Goal: Task Accomplishment & Management: Manage account settings

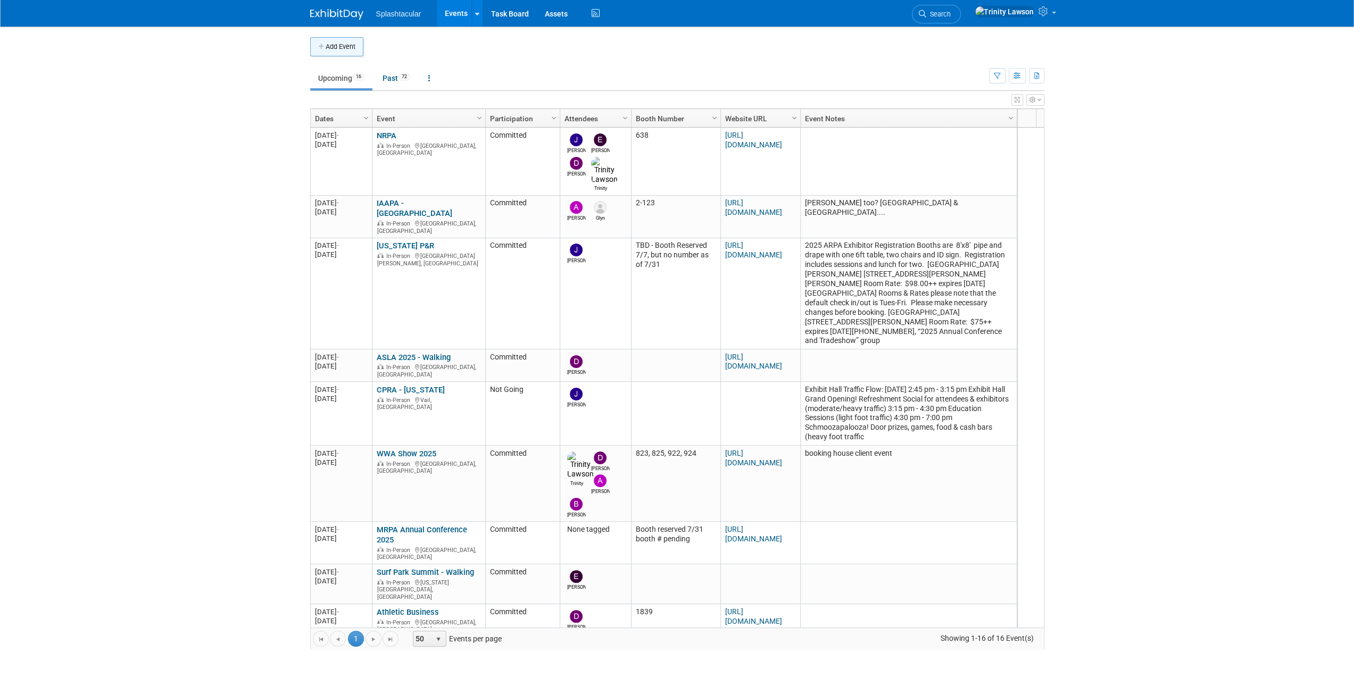
click at [340, 40] on button "Add Event" at bounding box center [336, 46] width 53 height 19
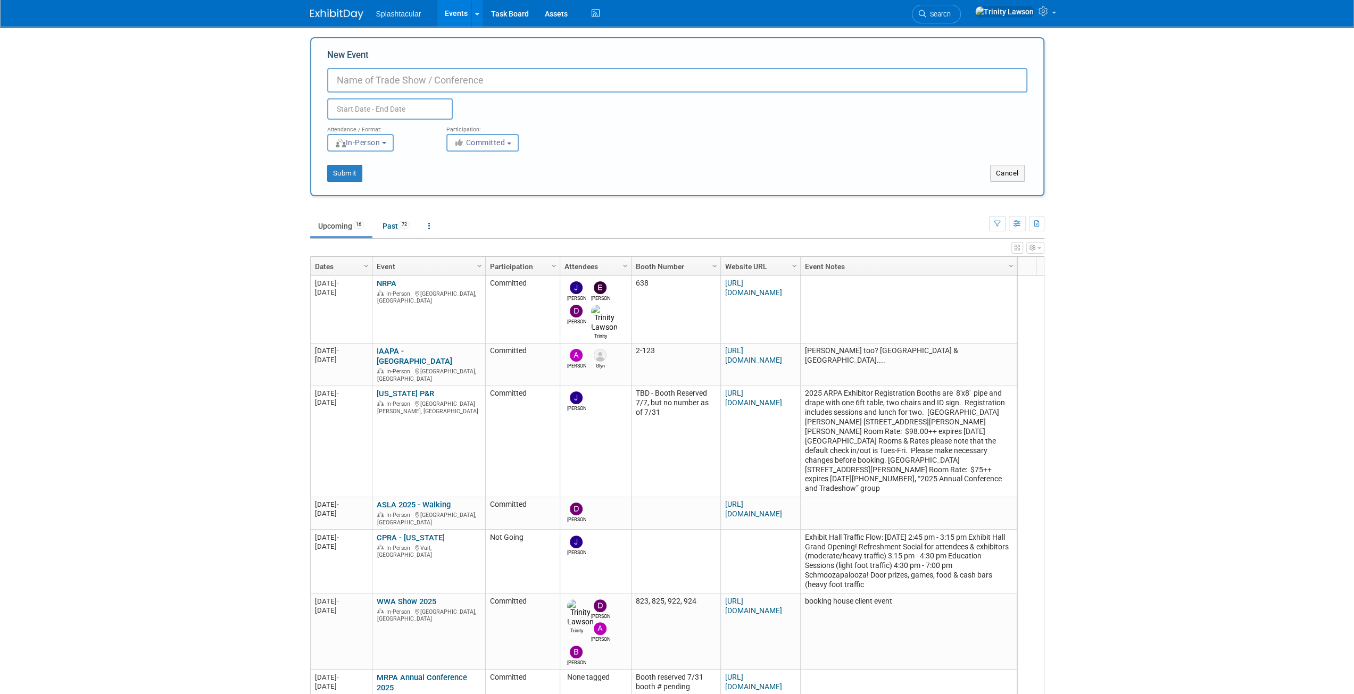
click at [393, 105] on input "text" at bounding box center [390, 108] width 126 height 21
click at [387, 129] on select "January February March April May June July August September October November De…" at bounding box center [392, 130] width 61 height 13
select select "0"
click at [362, 124] on select "January February March April May June July August September October November De…" at bounding box center [392, 130] width 61 height 13
click at [450, 127] on span at bounding box center [451, 127] width 7 height 6
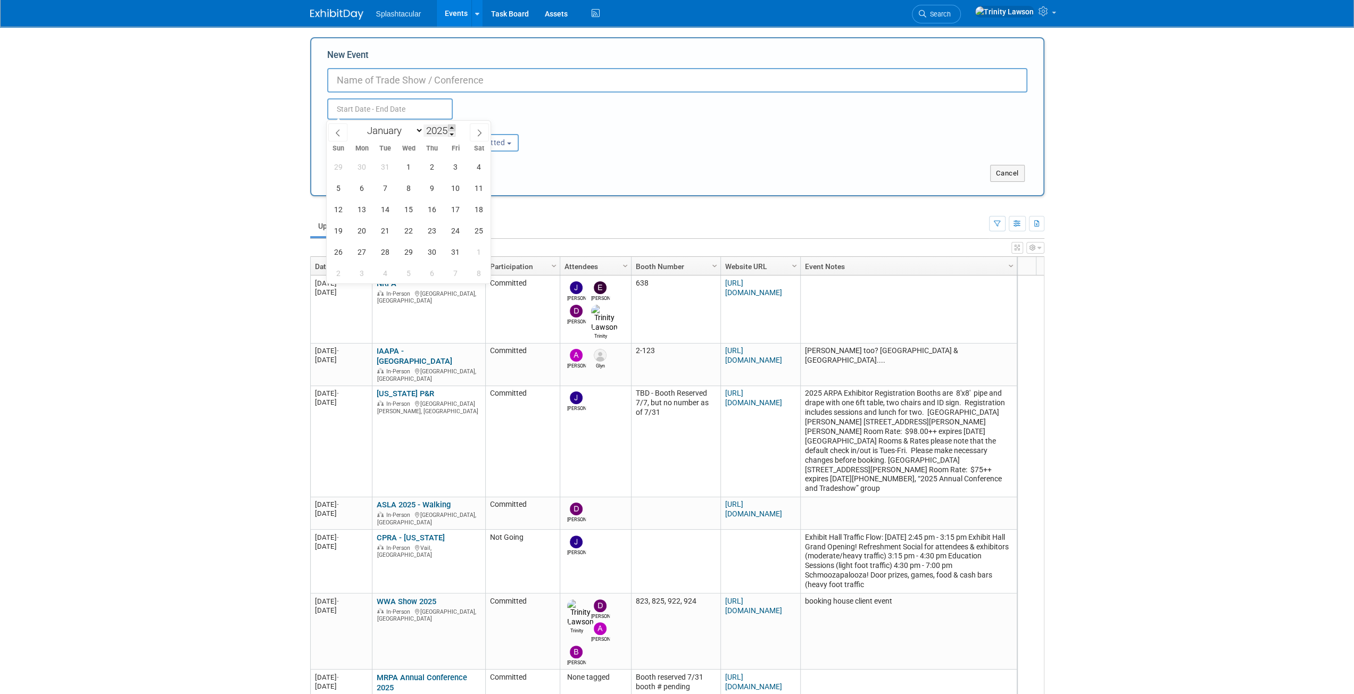
type input "2026"
click at [433, 85] on input "New Event" at bounding box center [677, 80] width 700 height 24
click at [516, 74] on input "New Event" at bounding box center [677, 80] width 700 height 24
paste input "2026 IAPD/IPRA Soaring to [GEOGRAPHIC_DATA]"
type input "2026 IAPD/IPRA Soaring to [GEOGRAPHIC_DATA]"
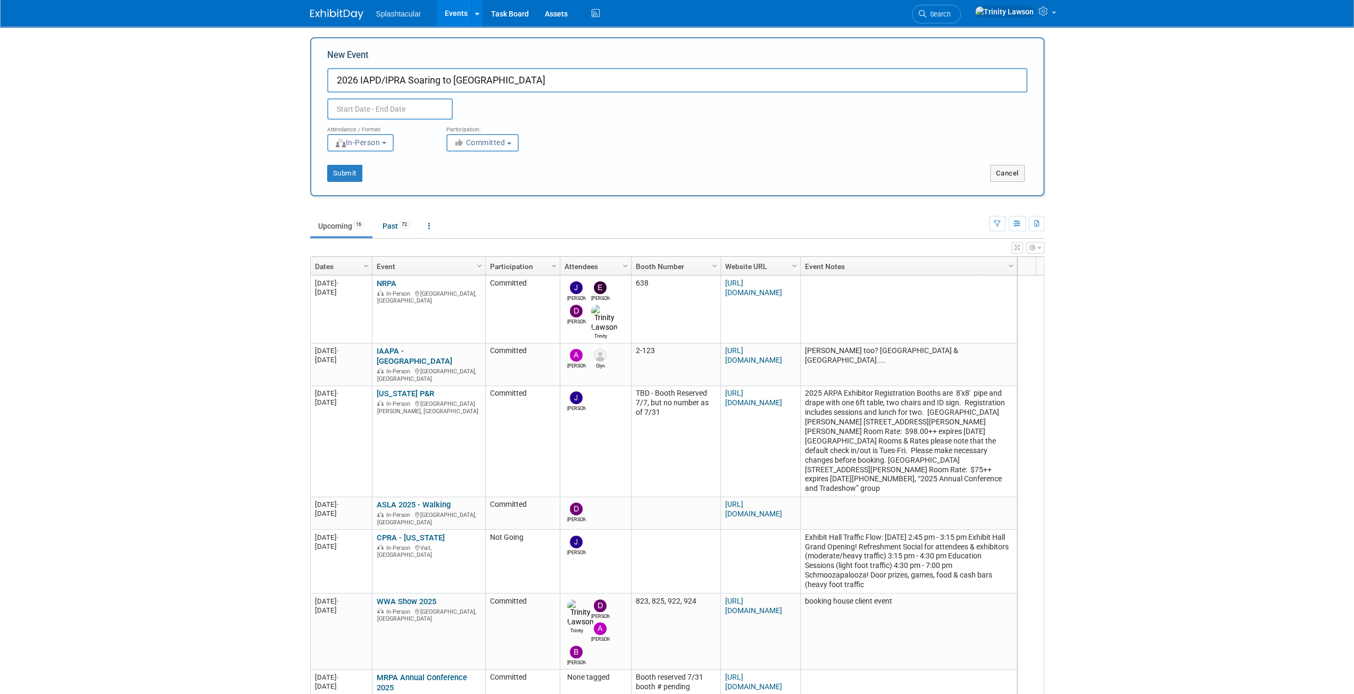
click at [340, 121] on div "Attendance / Format:" at bounding box center [378, 127] width 103 height 14
click at [347, 111] on input "text" at bounding box center [390, 108] width 126 height 21
click at [434, 249] on span "29" at bounding box center [432, 252] width 21 height 21
click at [454, 251] on span "30" at bounding box center [455, 252] width 21 height 21
type input "[DATE] to [DATE]"
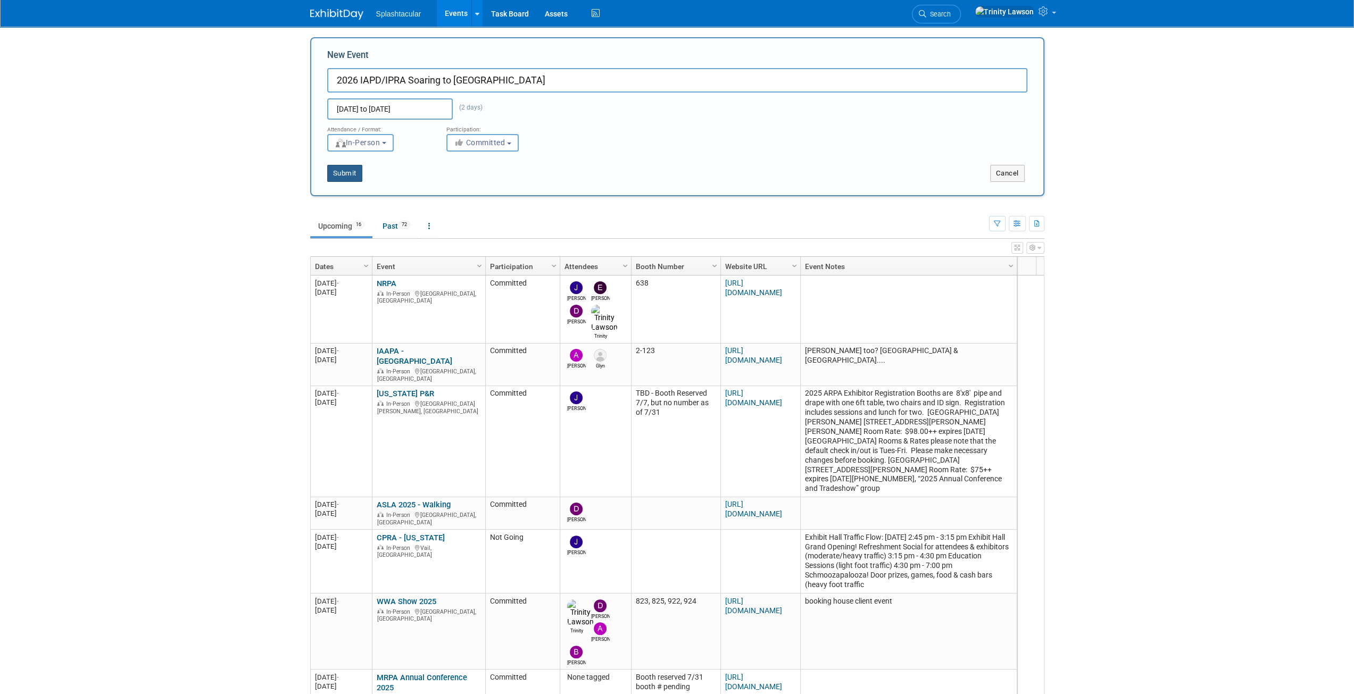
click at [334, 170] on button "Submit" at bounding box center [344, 173] width 35 height 17
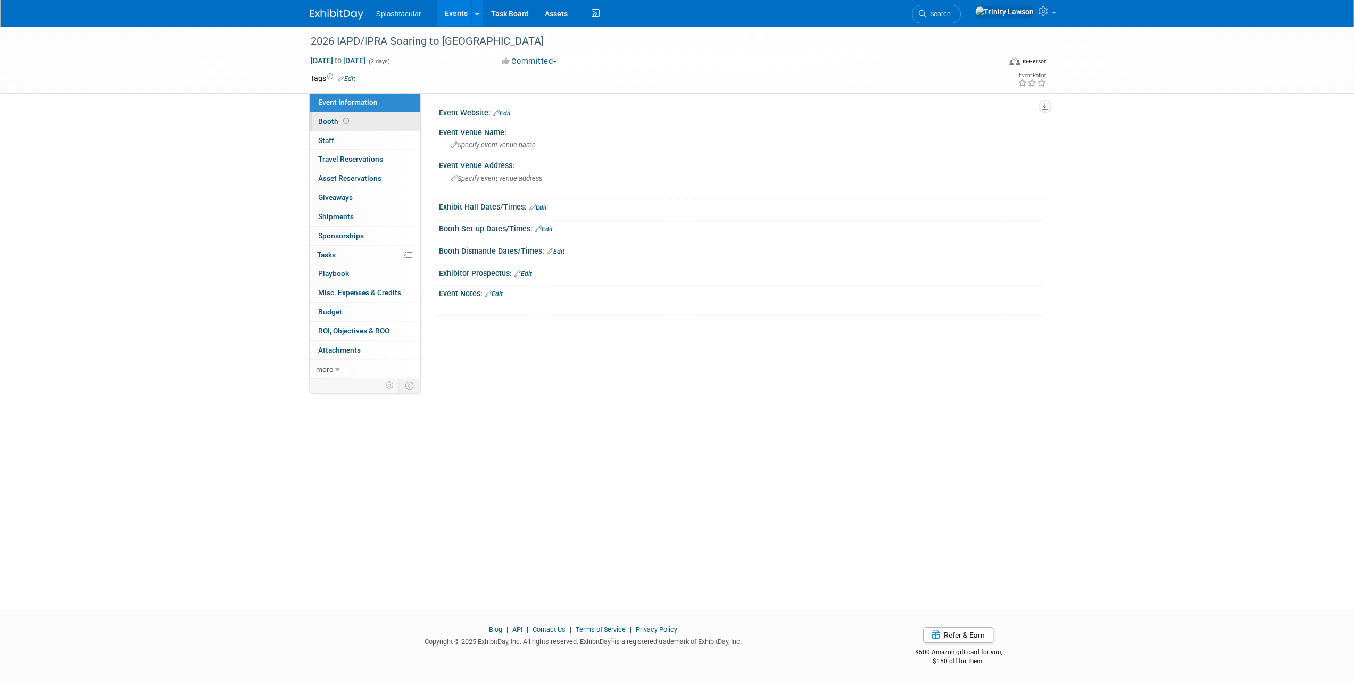
click at [338, 124] on span "Booth" at bounding box center [334, 121] width 33 height 9
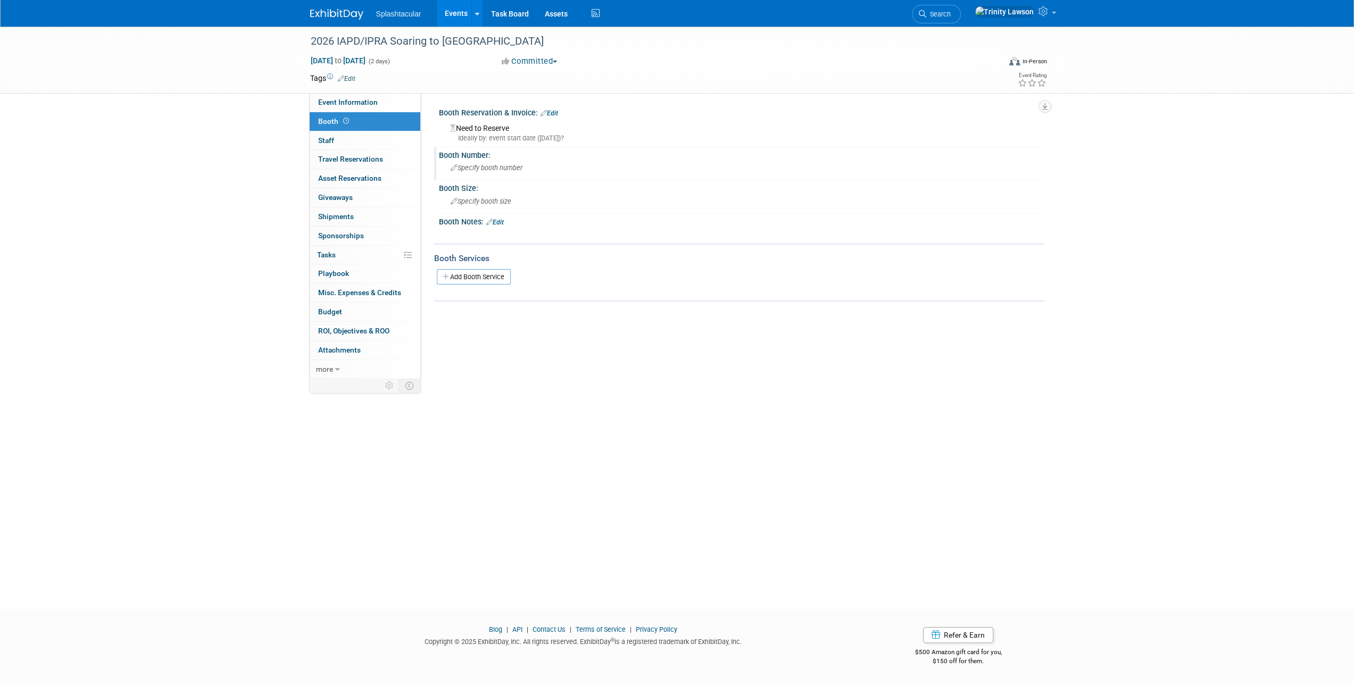
click at [494, 167] on span "Specify booth number" at bounding box center [487, 168] width 72 height 8
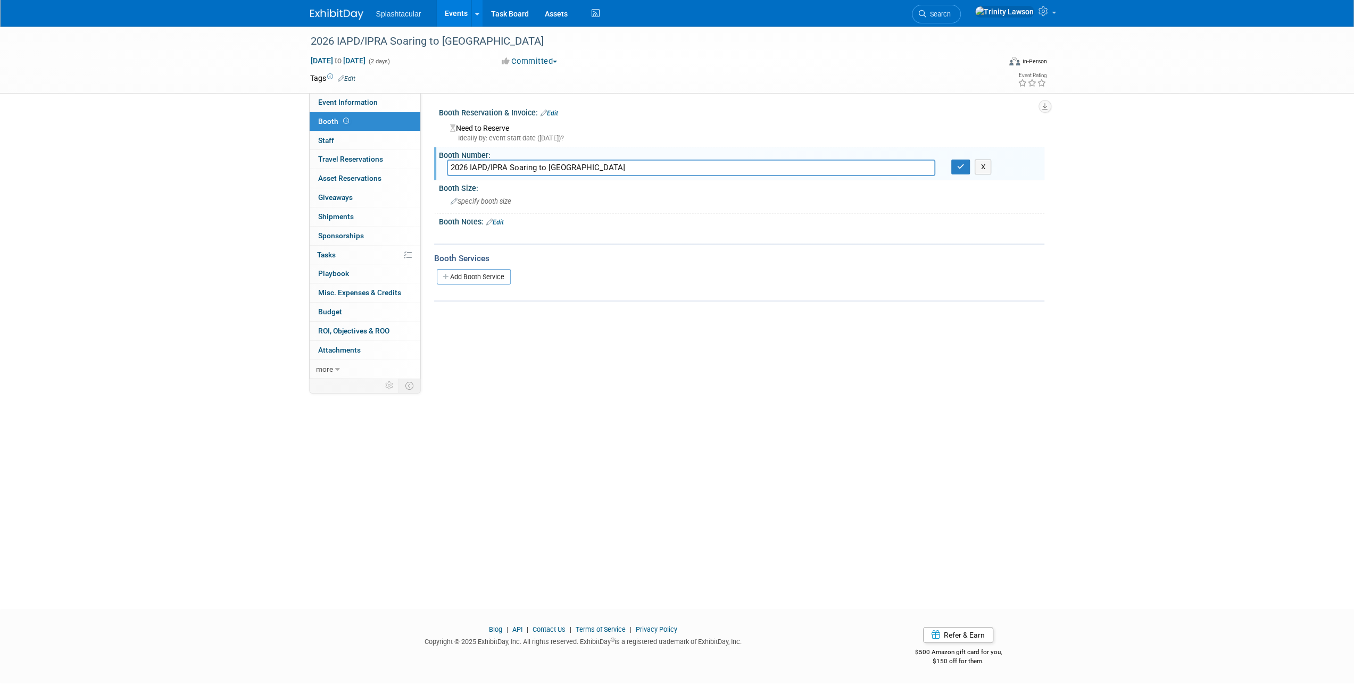
click at [494, 167] on input "2026 IAPD/IPRA Soaring to [GEOGRAPHIC_DATA]" at bounding box center [691, 168] width 488 height 16
type input "938"
click at [478, 132] on div "Need to Reserve Ideally by: event start date (Thu. Jan 29, 2026)?" at bounding box center [741, 131] width 589 height 23
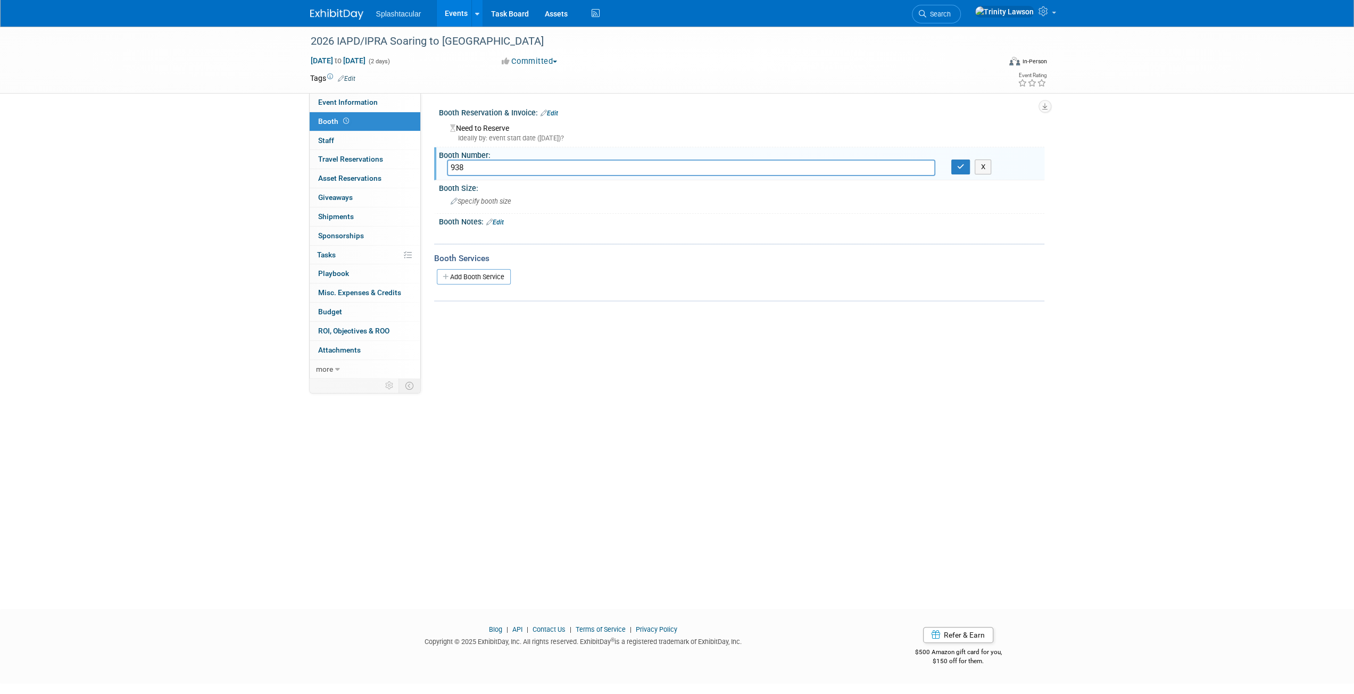
click at [519, 108] on div "Booth Reservation & Invoice: Edit" at bounding box center [741, 112] width 605 height 14
click at [550, 111] on link "Edit" at bounding box center [549, 113] width 18 height 7
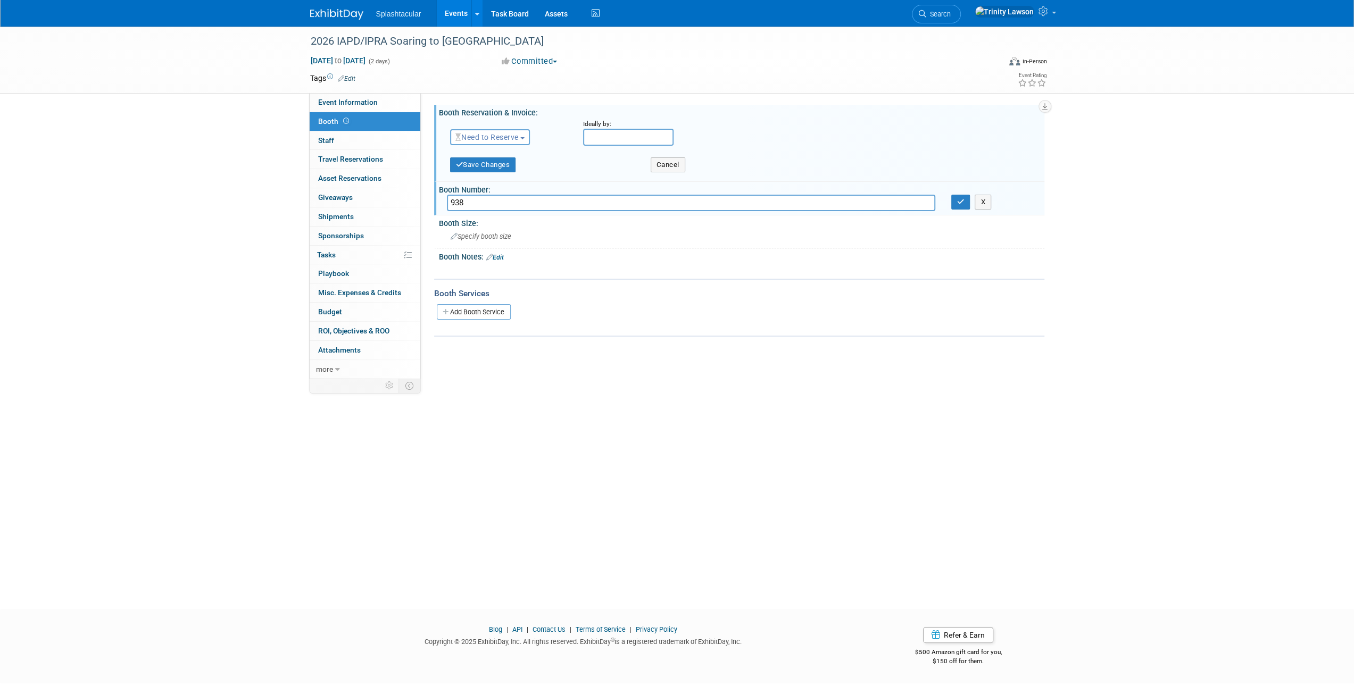
click at [515, 136] on span "Need to Reserve" at bounding box center [486, 137] width 63 height 9
click at [503, 170] on link "Reserved" at bounding box center [508, 170] width 114 height 15
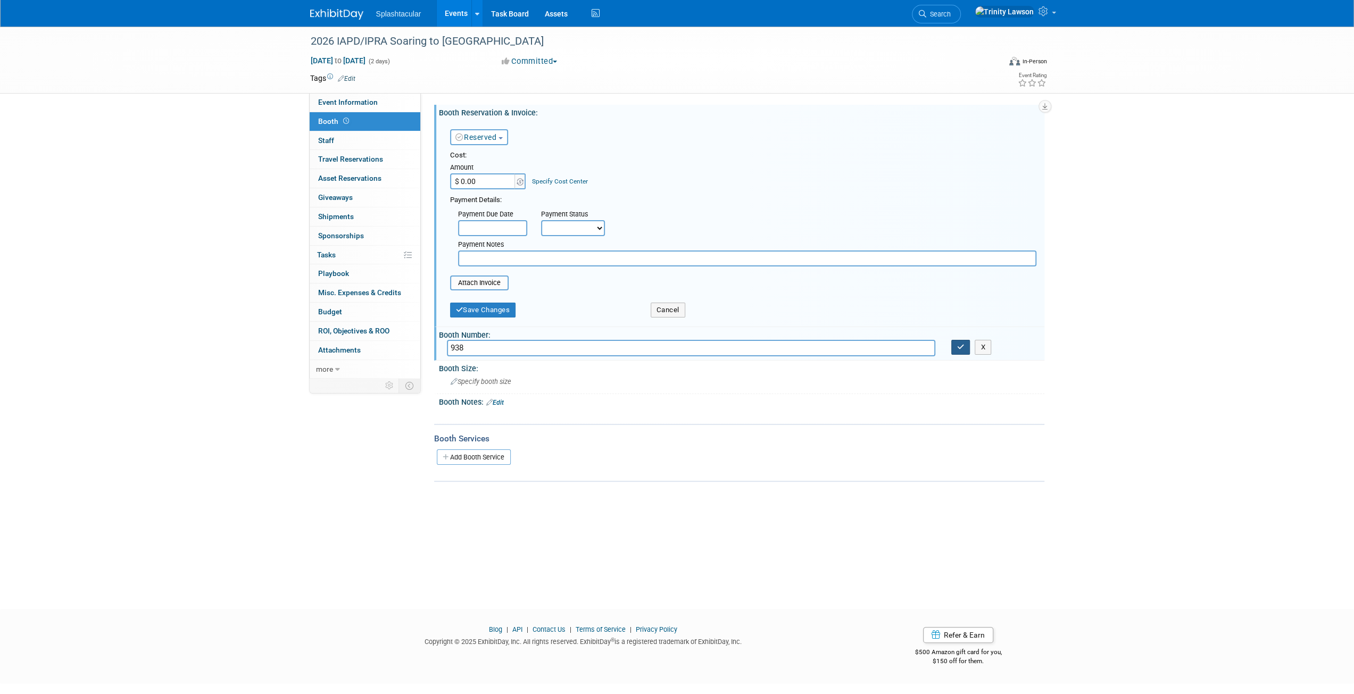
click at [963, 349] on icon "button" at bounding box center [960, 347] width 7 height 7
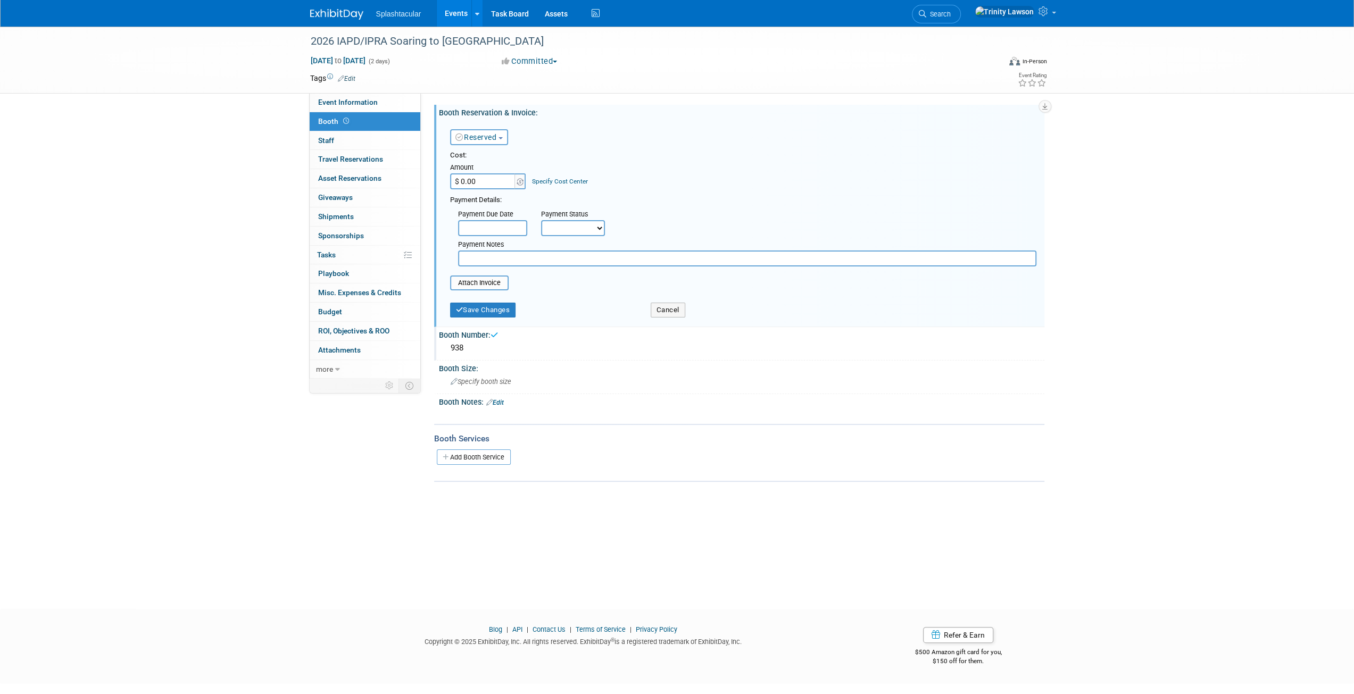
click at [493, 320] on div "Save Changes Cancel" at bounding box center [743, 309] width 586 height 27
click at [496, 314] on button "Save Changes" at bounding box center [483, 310] width 66 height 15
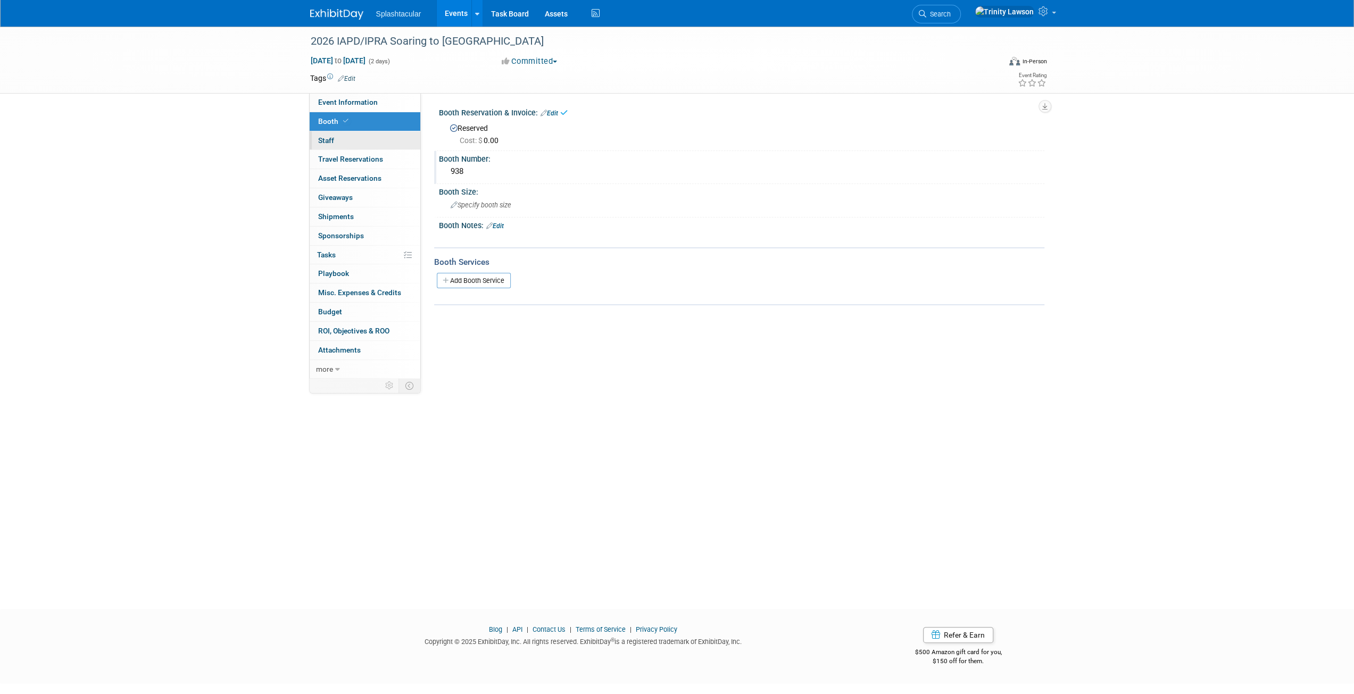
click at [362, 144] on link "0 Staff 0" at bounding box center [365, 140] width 111 height 19
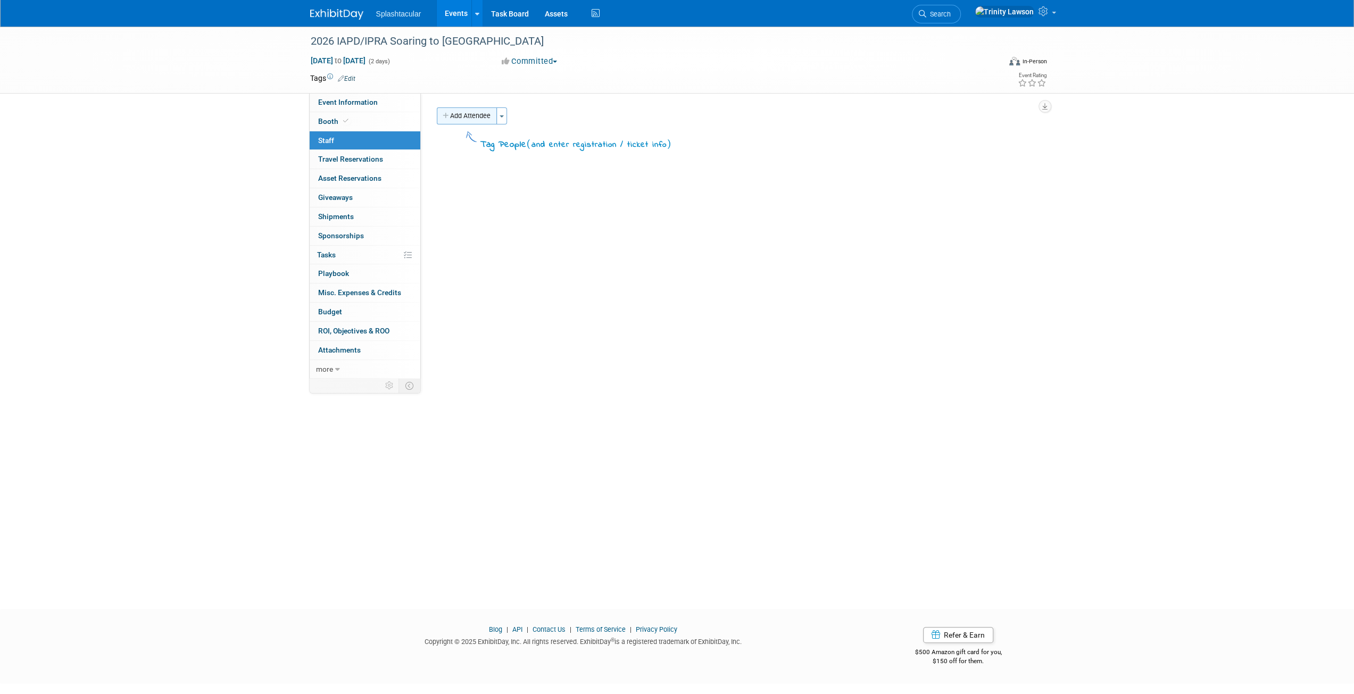
click at [467, 109] on button "Add Attendee" at bounding box center [467, 115] width 60 height 17
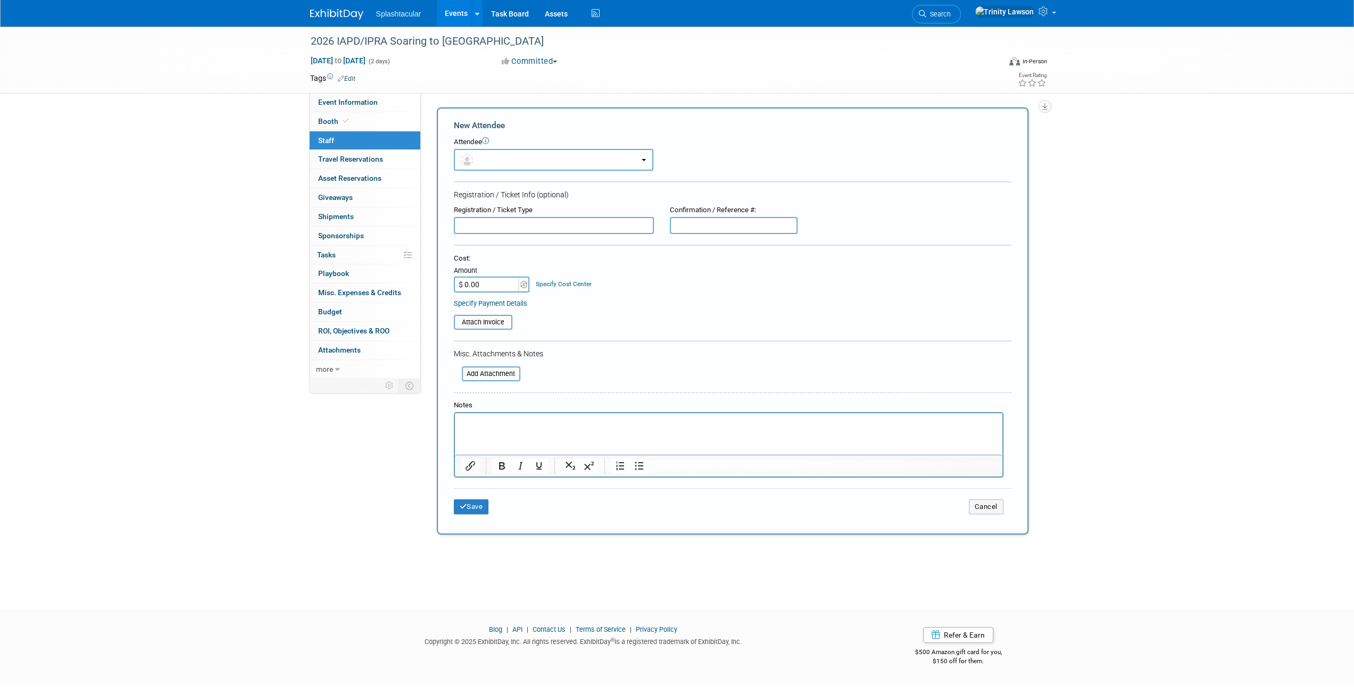
click at [500, 159] on button "button" at bounding box center [553, 160] width 199 height 22
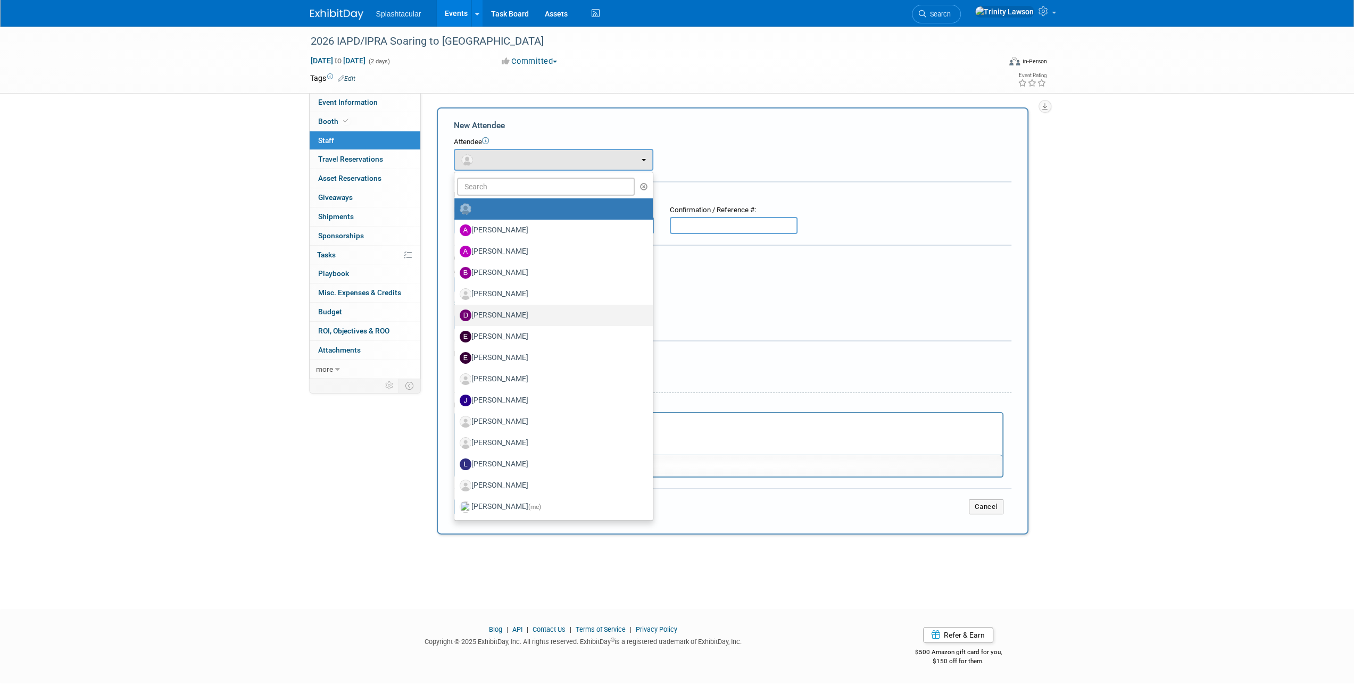
click at [513, 309] on label "Drew Ford" at bounding box center [551, 315] width 182 height 17
click at [456, 311] on input "Drew Ford" at bounding box center [452, 314] width 7 height 7
select select "f869faef-8176-44e9-85e9-e2f9752a0a09"
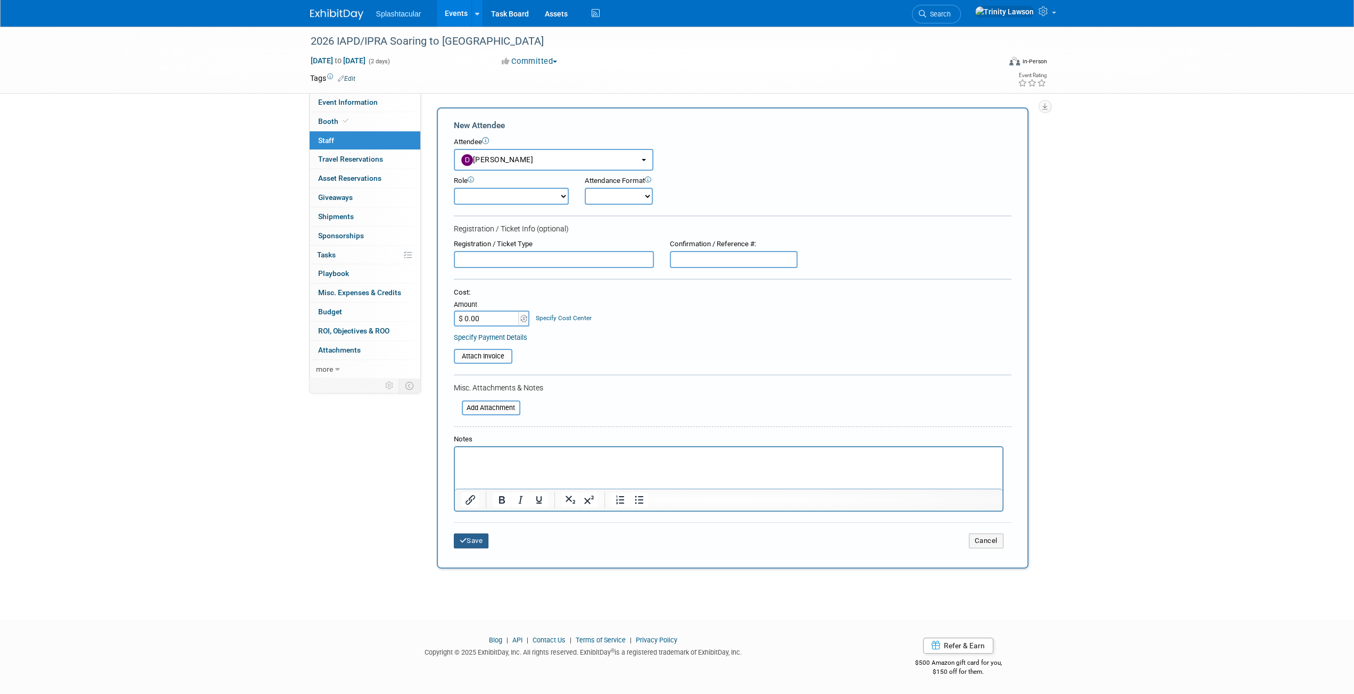
click at [478, 540] on button "Save" at bounding box center [471, 541] width 35 height 15
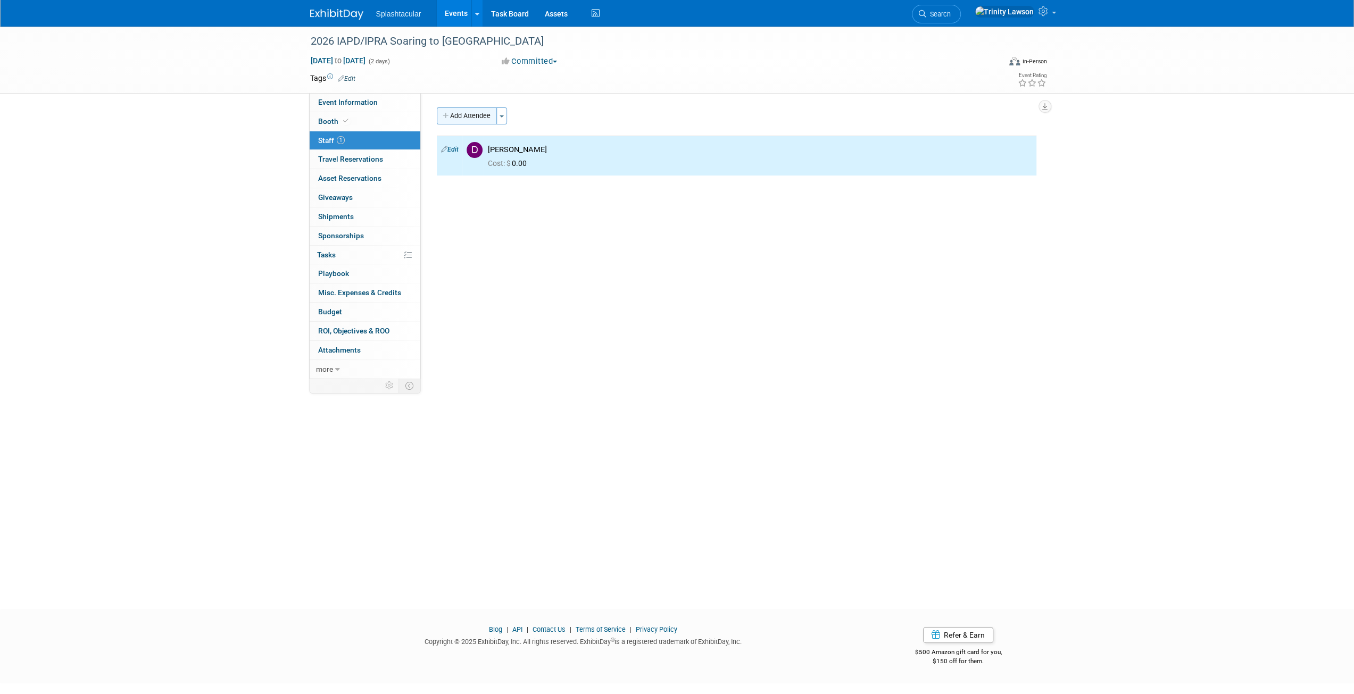
click at [457, 113] on button "Add Attendee" at bounding box center [467, 115] width 60 height 17
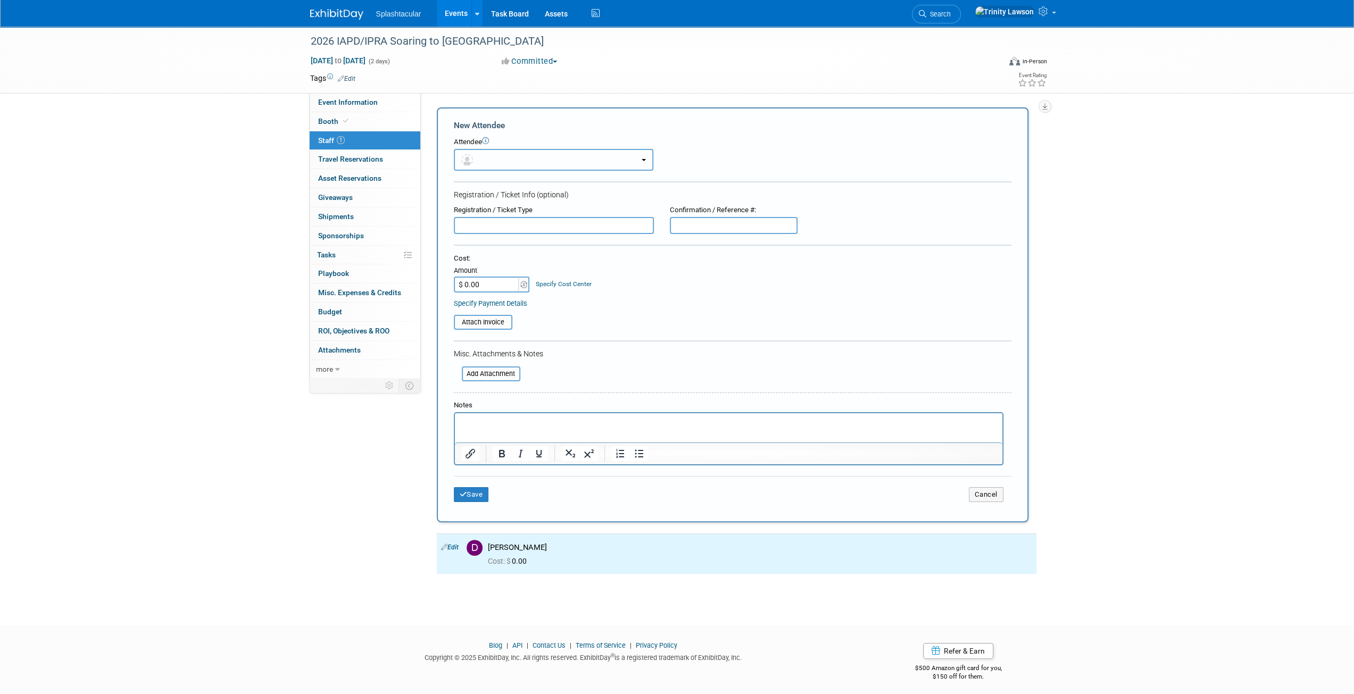
click at [488, 153] on button "button" at bounding box center [553, 160] width 199 height 22
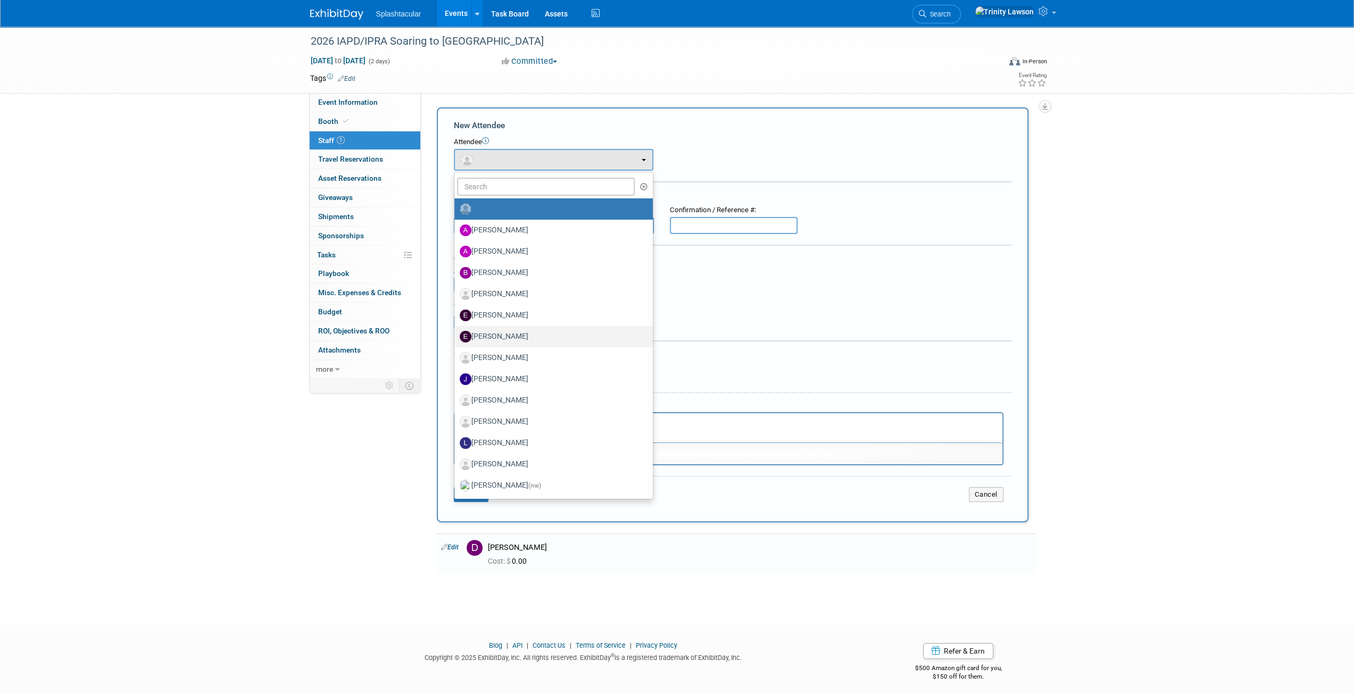
click at [525, 334] on label "Enrico Rossi" at bounding box center [551, 336] width 182 height 17
click at [456, 334] on input "Enrico Rossi" at bounding box center [452, 335] width 7 height 7
select select "c491a024-cc56-4c95-9756-1f1898a5c11b"
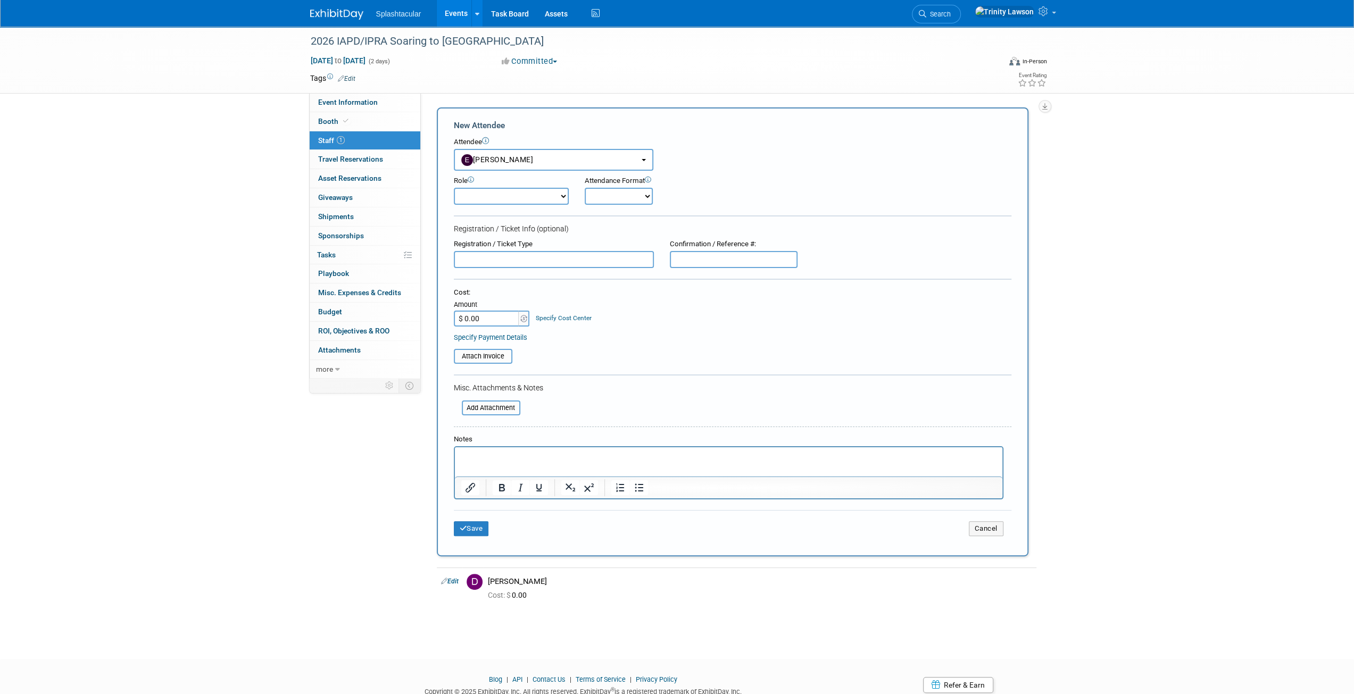
click at [482, 536] on div "Save Cancel" at bounding box center [732, 527] width 557 height 34
click at [484, 528] on button "Save" at bounding box center [471, 528] width 35 height 15
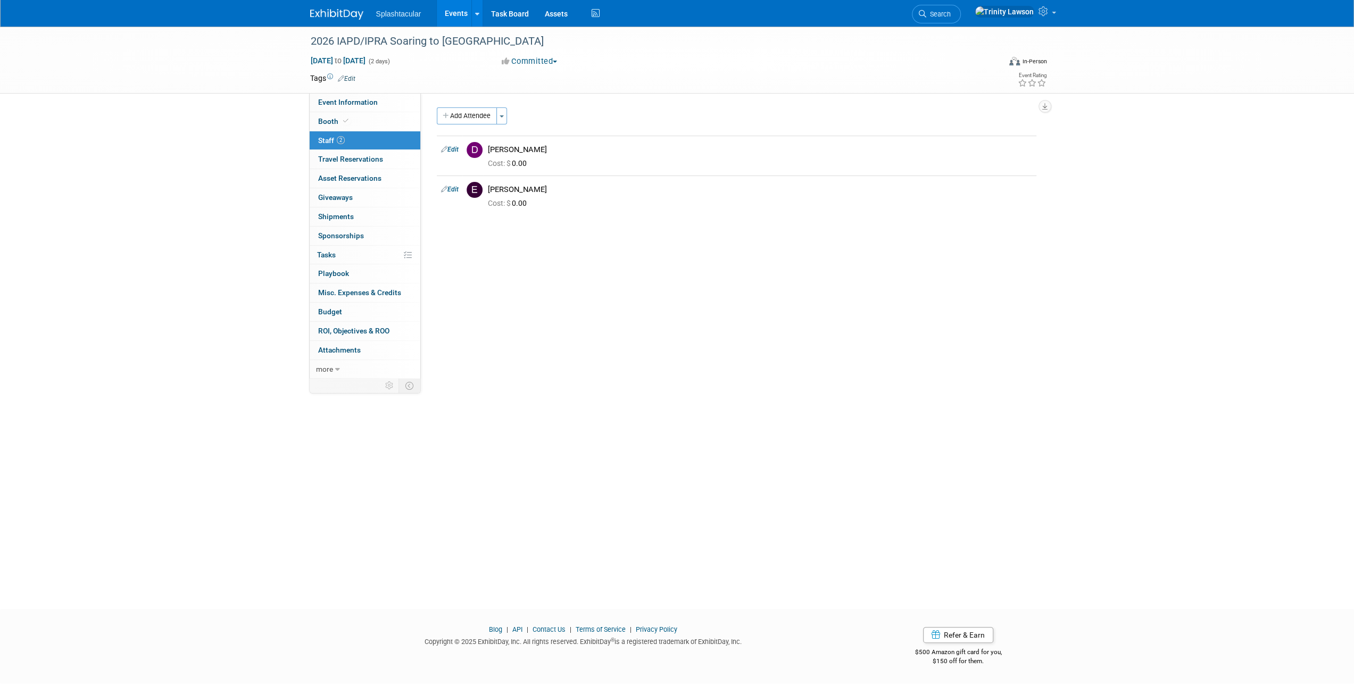
click at [440, 14] on link "Events" at bounding box center [456, 13] width 39 height 27
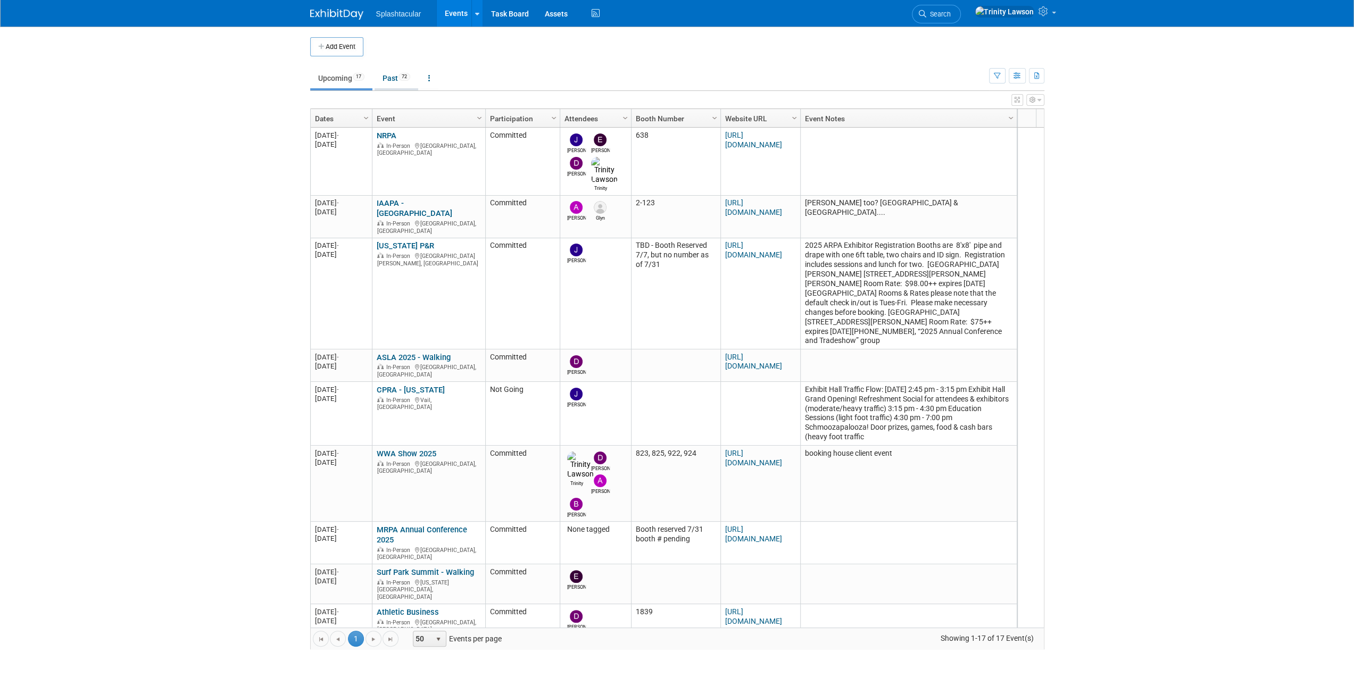
click at [415, 78] on link "Past 72" at bounding box center [396, 78] width 44 height 20
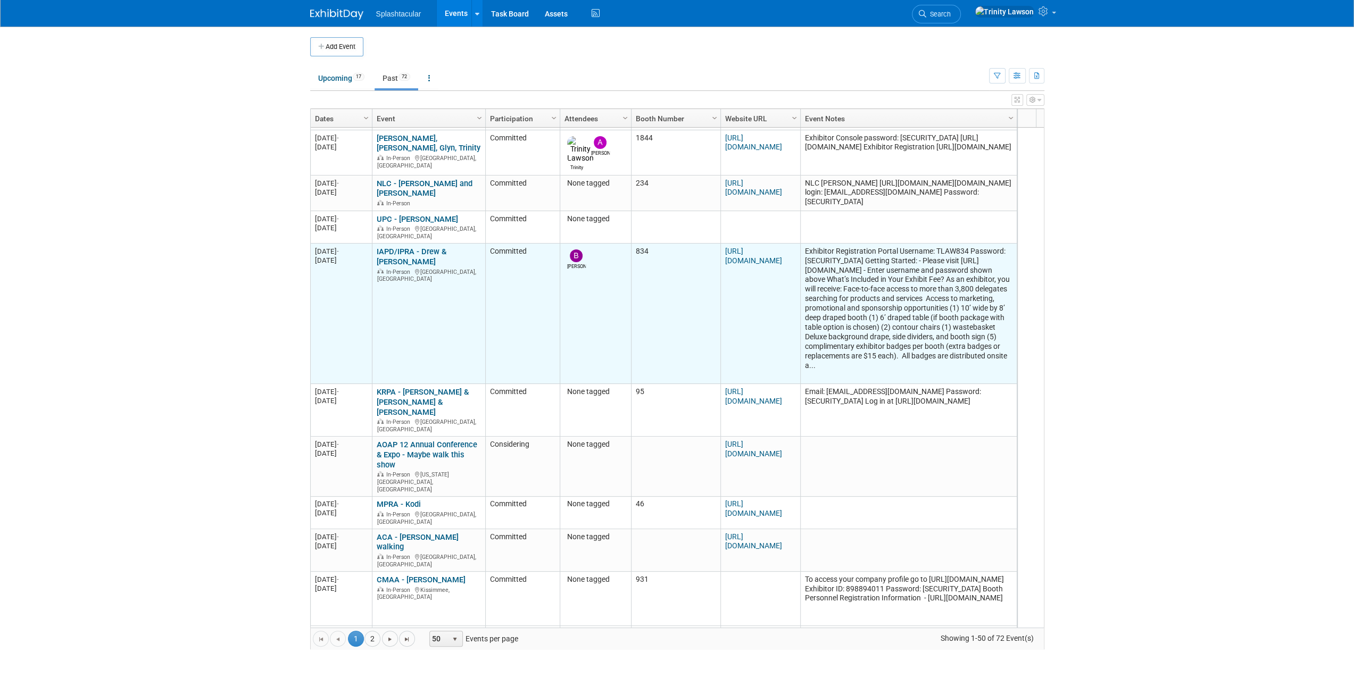
scroll to position [447, 0]
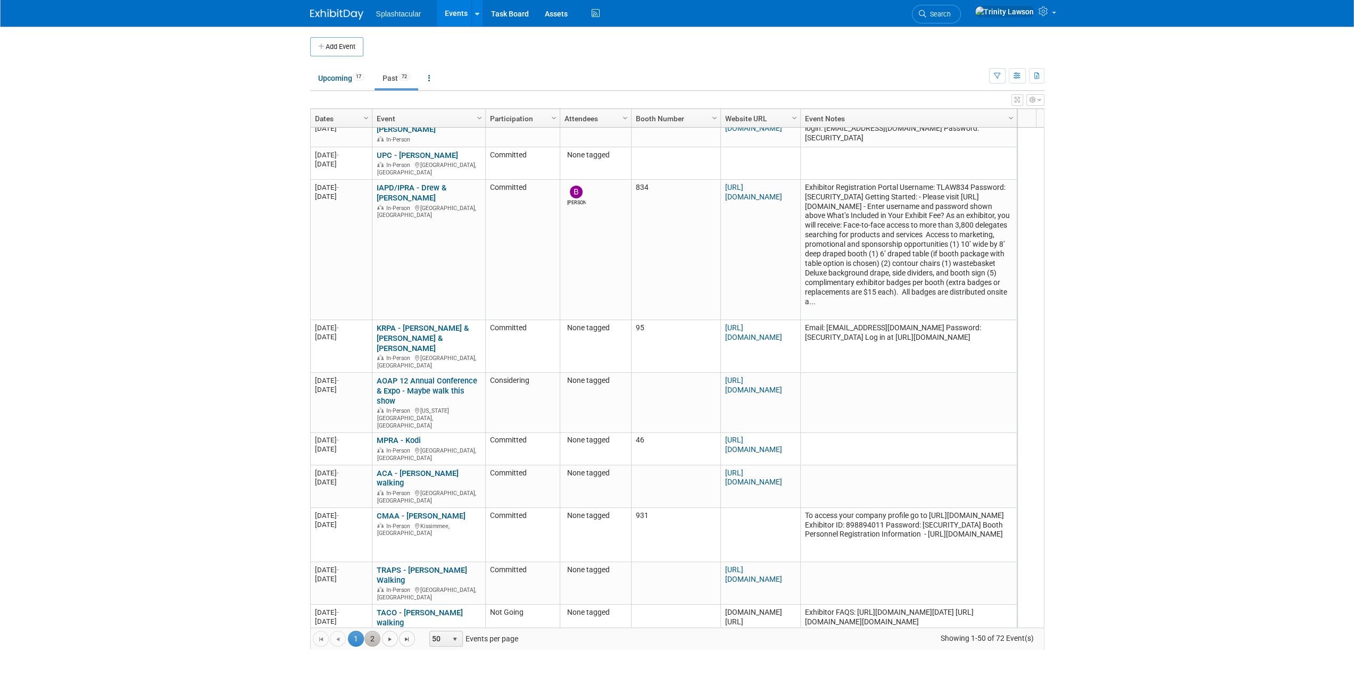
click at [369, 642] on link "2" at bounding box center [372, 639] width 16 height 16
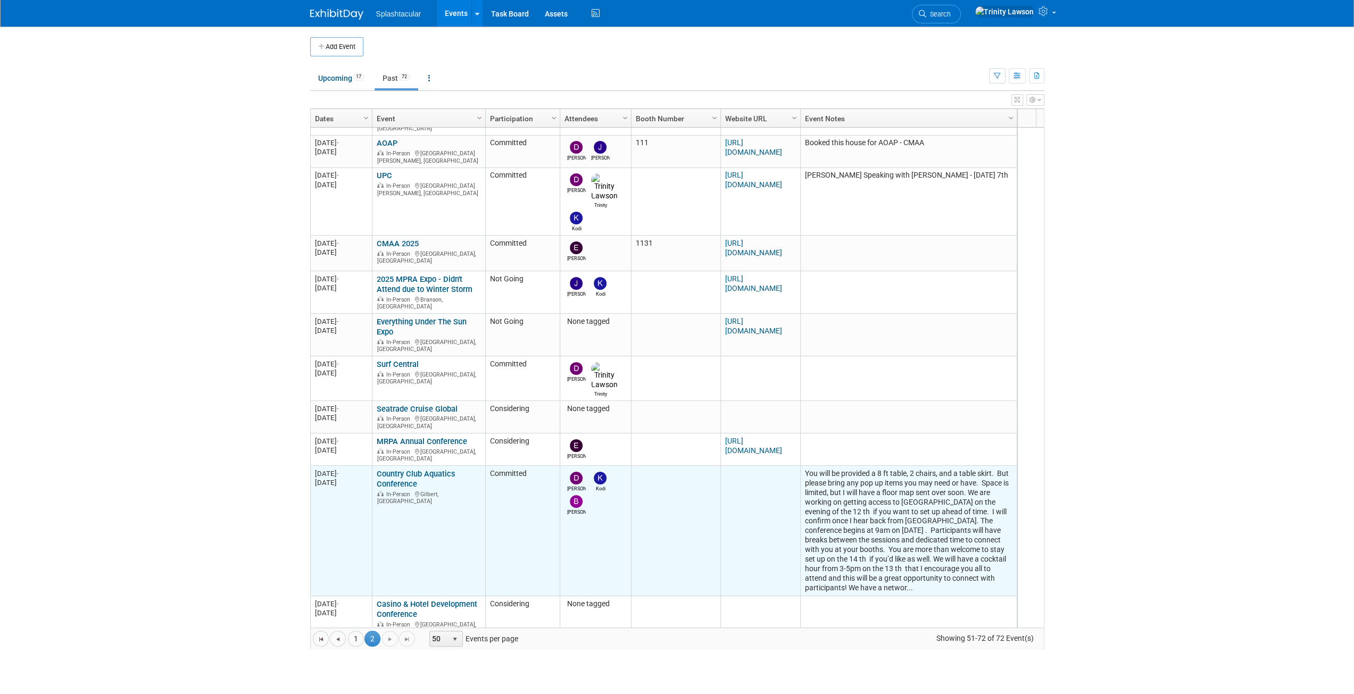
scroll to position [302, 0]
